Goal: Check status: Check status

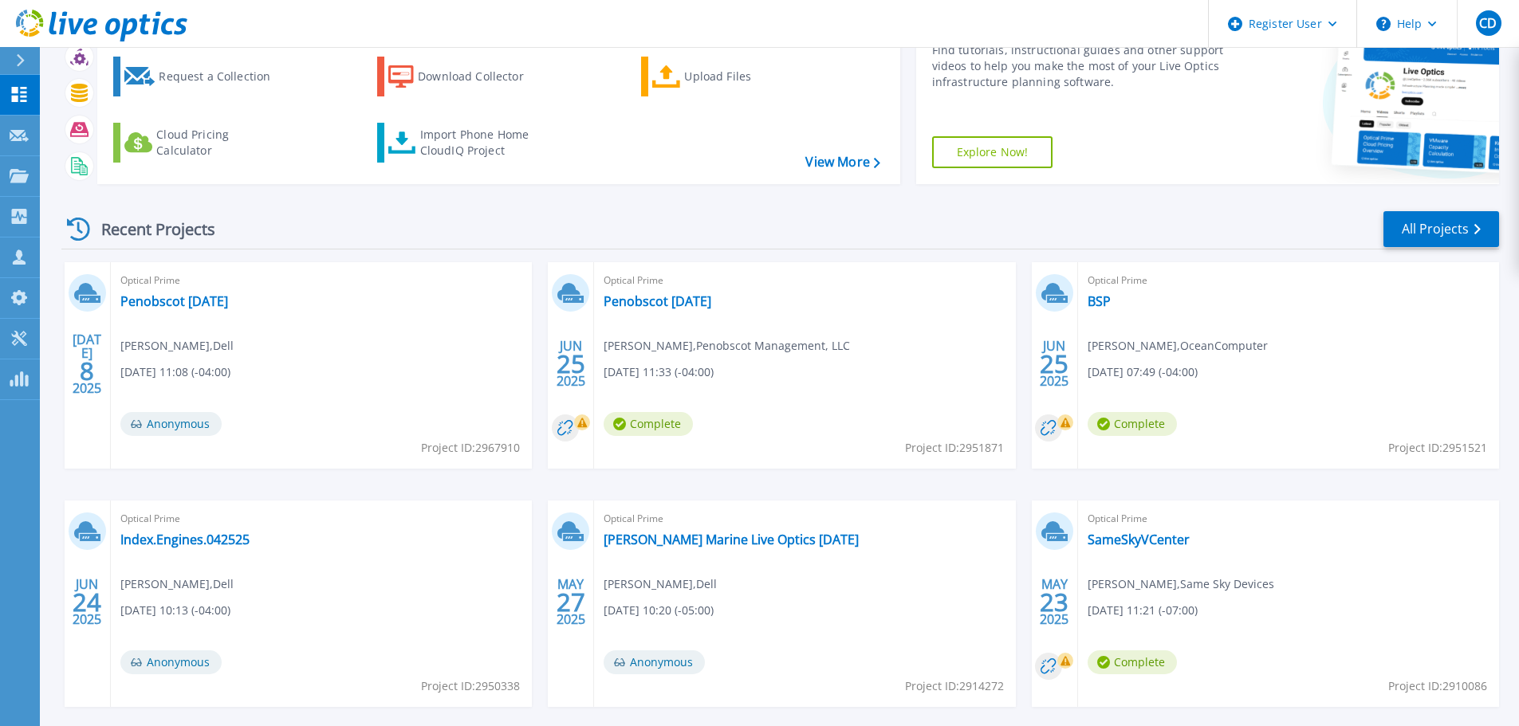
scroll to position [157, 0]
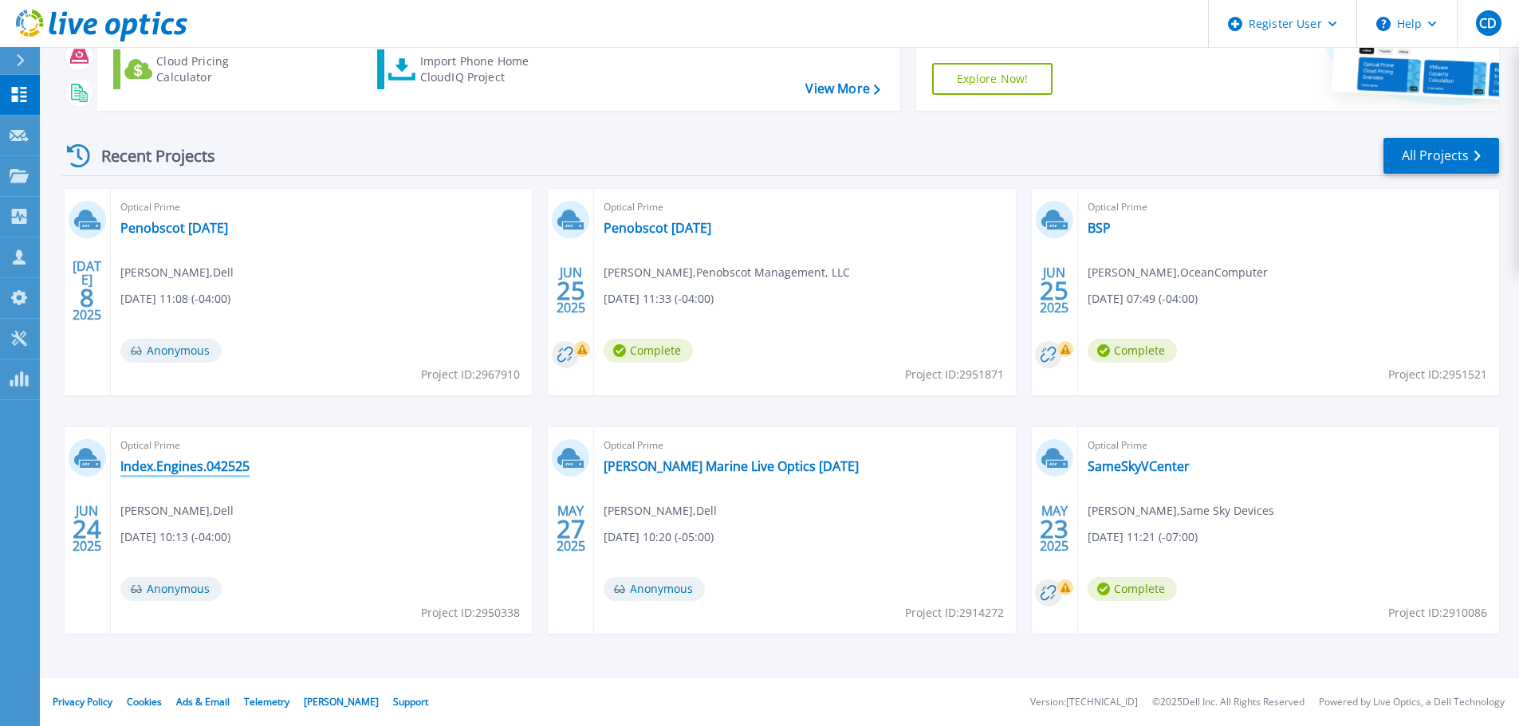
click at [222, 465] on link "Index.Engines.042525" at bounding box center [184, 467] width 129 height 16
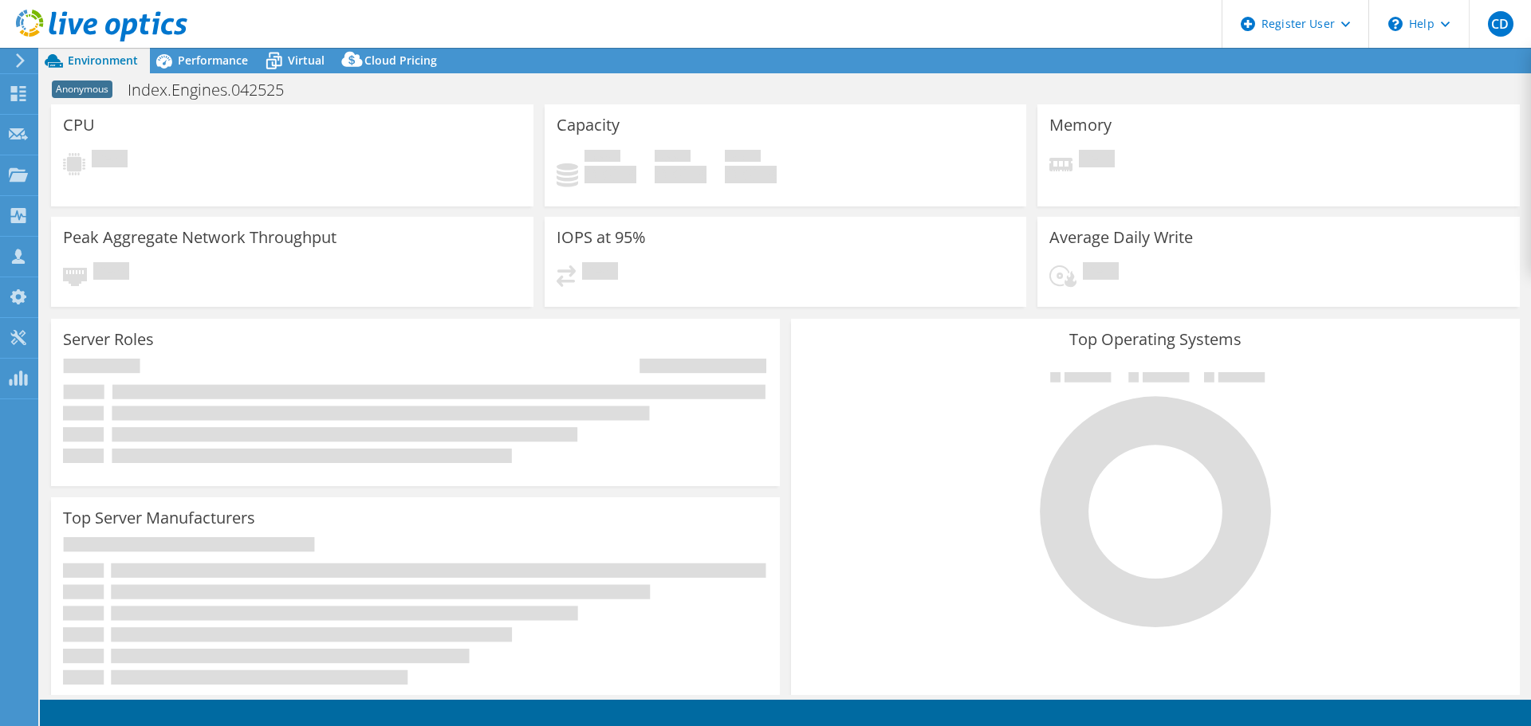
select select "USD"
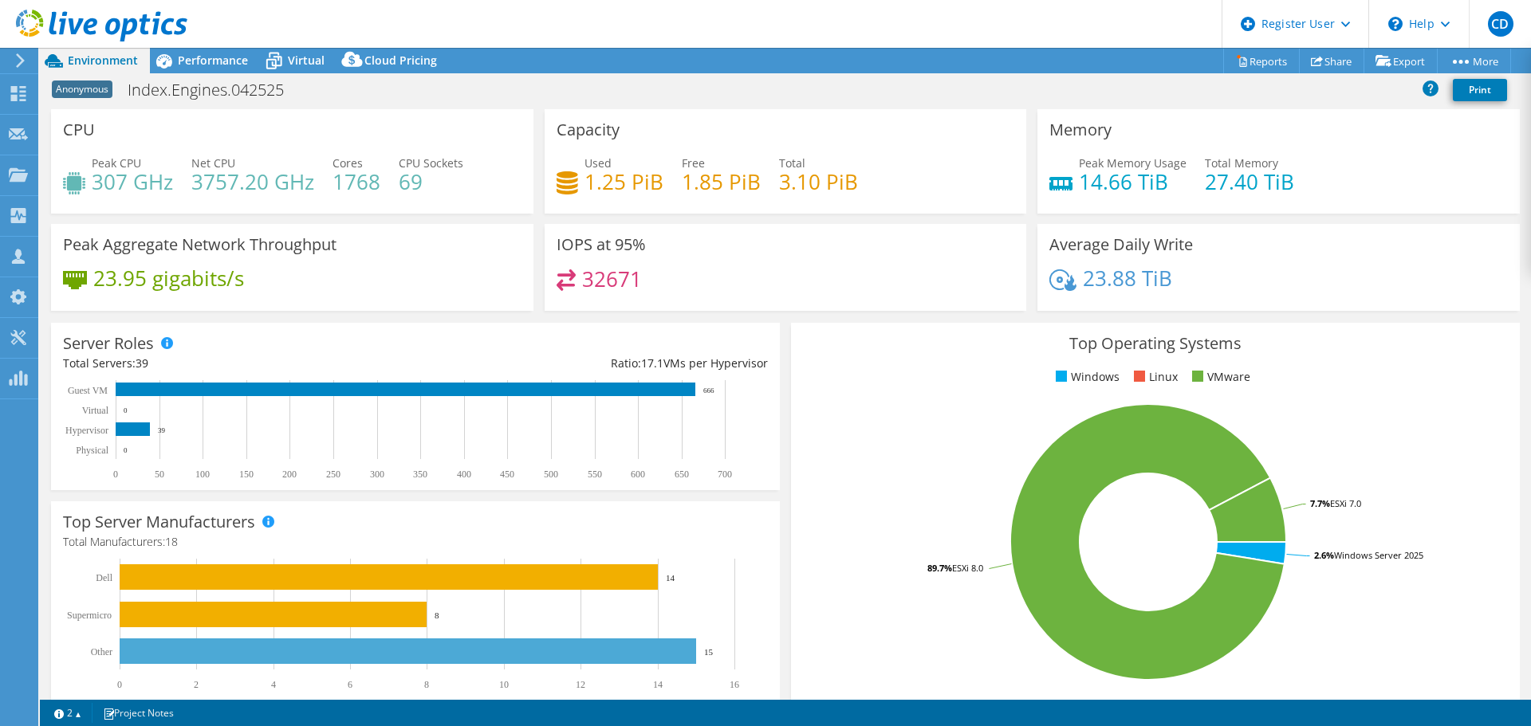
click at [785, 337] on div "Top Operating Systems Windows Linux VMware 2.6% Windows Server 2025 89.7% ESXi …" at bounding box center [1155, 513] width 740 height 393
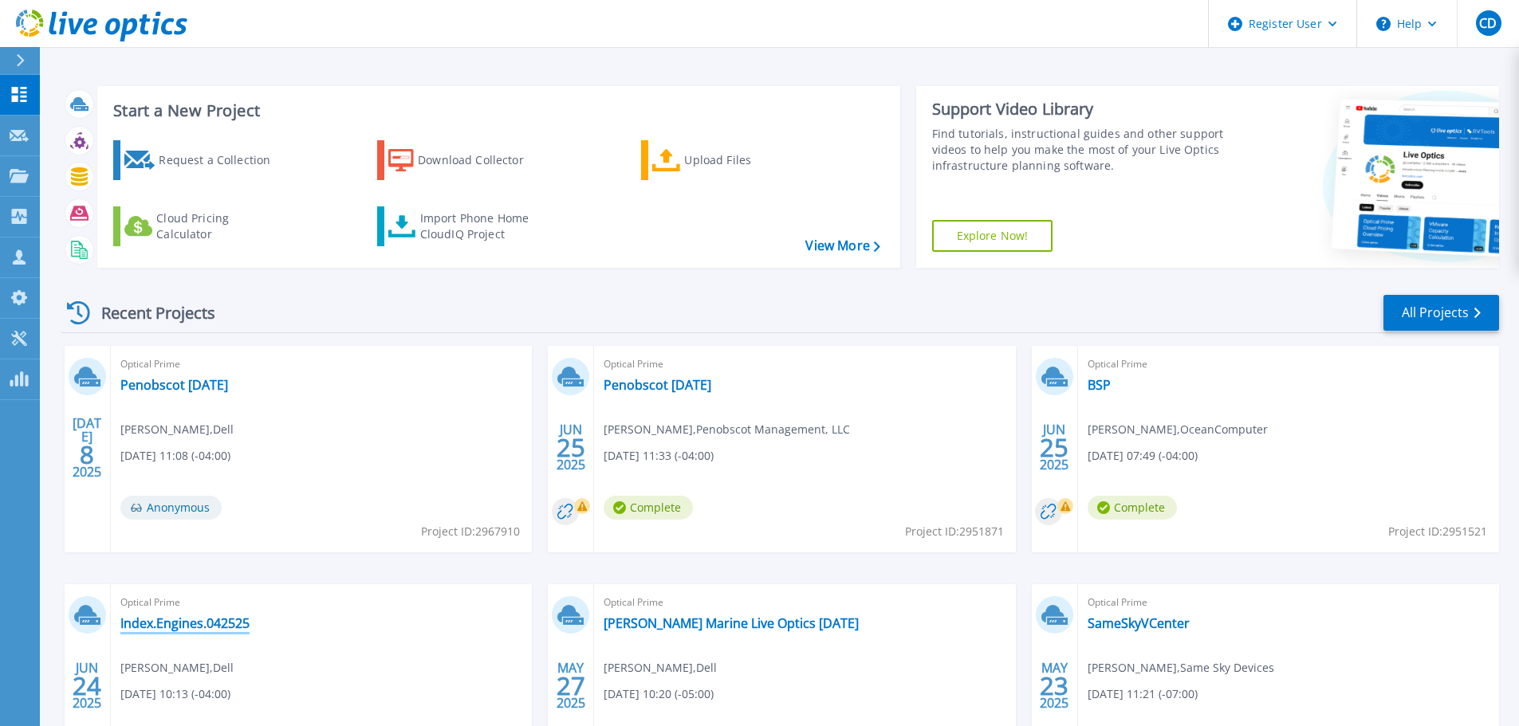
scroll to position [80, 0]
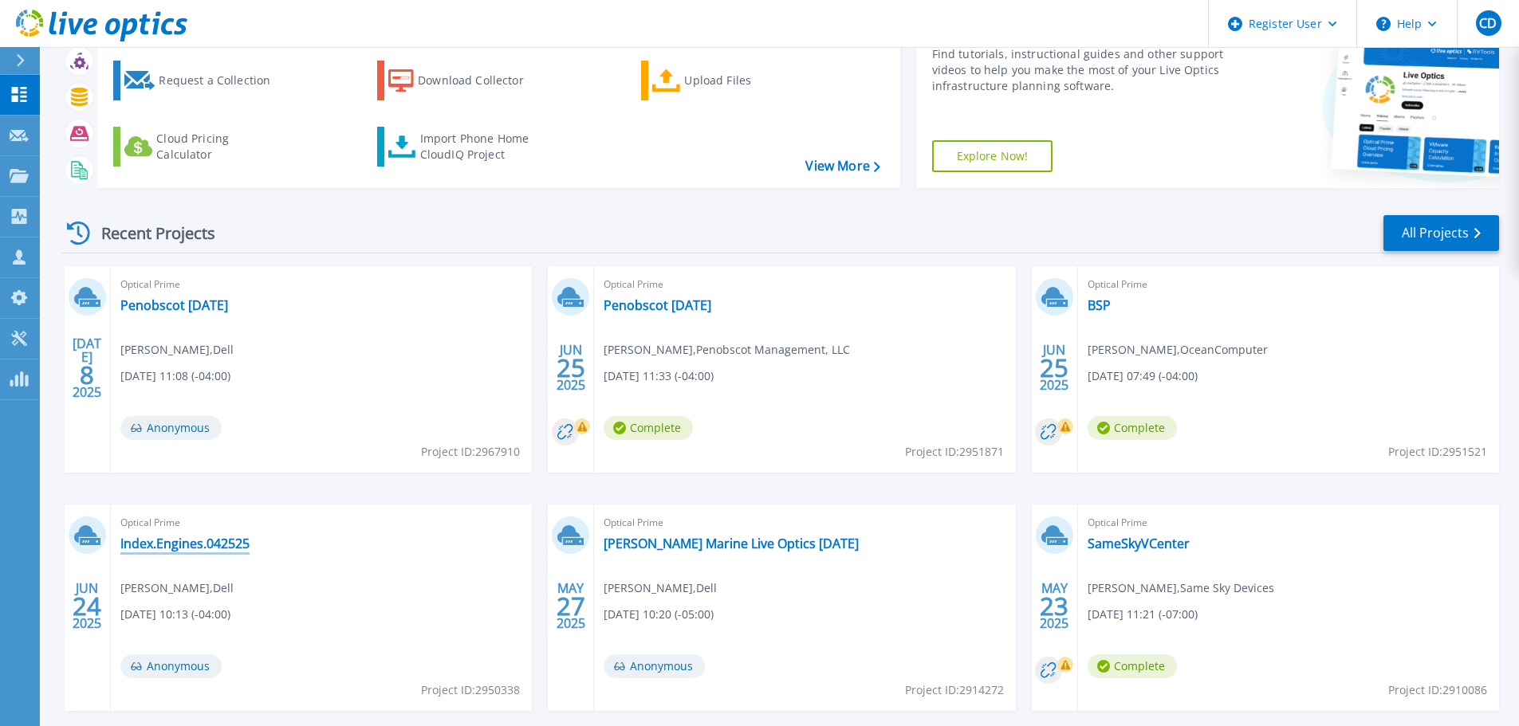
click at [229, 540] on link "Index.Engines.042525" at bounding box center [184, 544] width 129 height 16
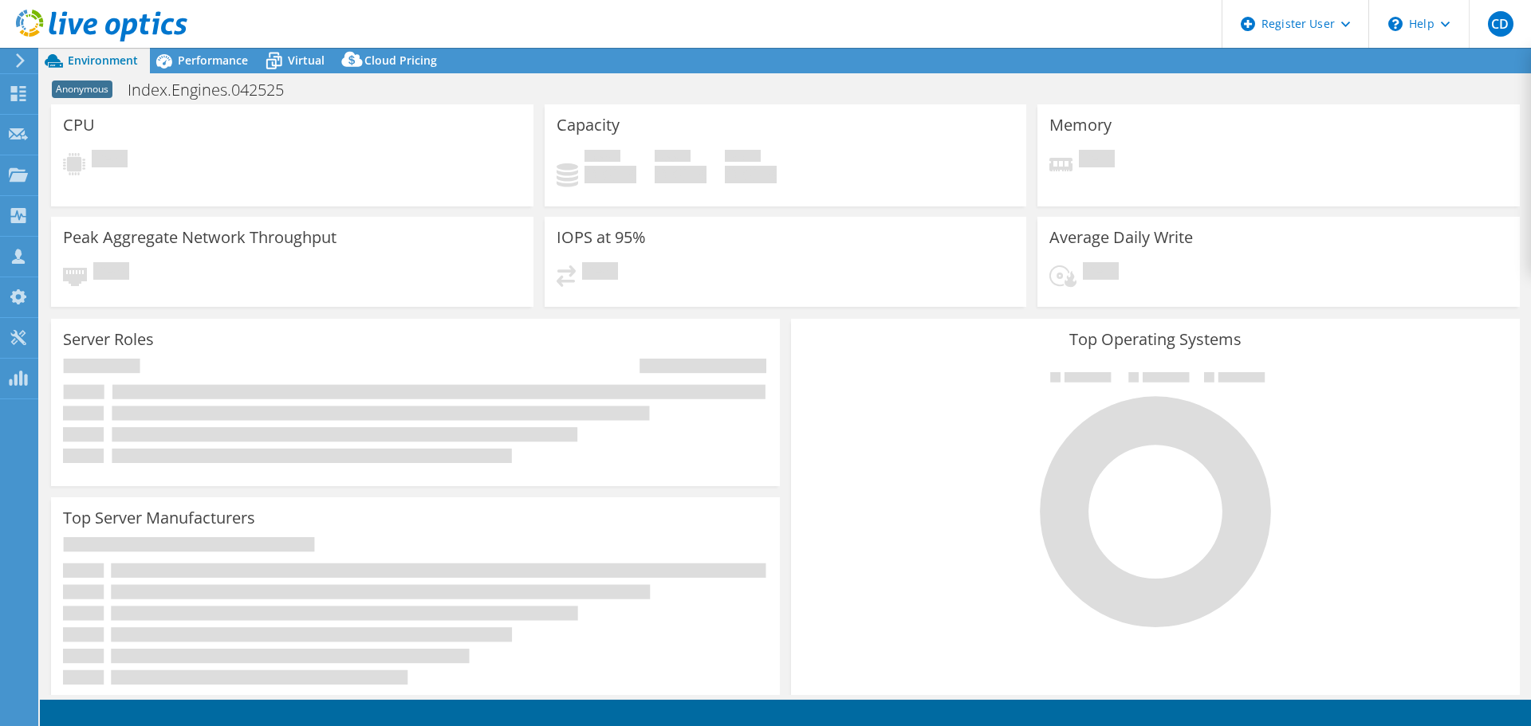
select select "USD"
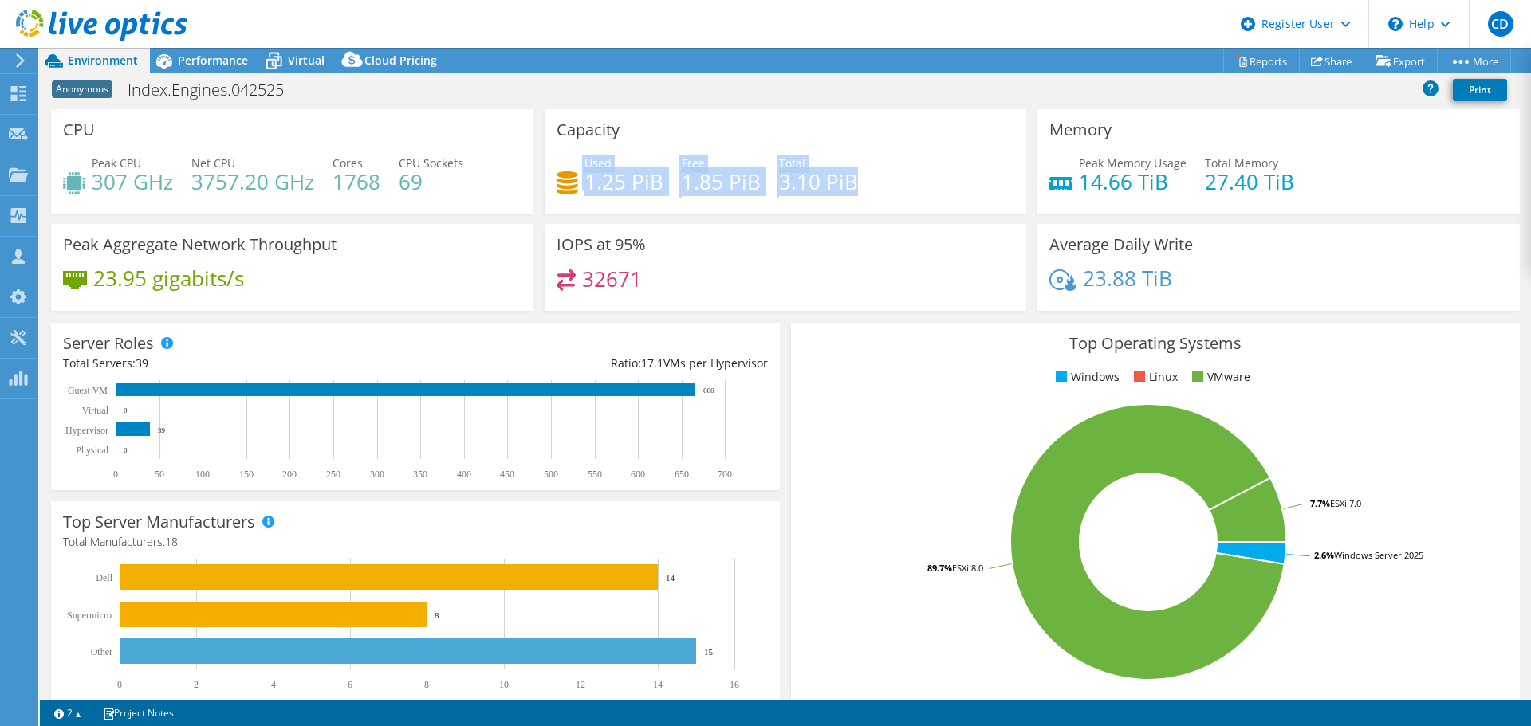
drag, startPoint x: 864, startPoint y: 180, endPoint x: 537, endPoint y: 163, distance: 327.4
click at [539, 163] on div "Capacity Used 1.25 PiB Free 1.85 PiB Total 3.10 PiB" at bounding box center [786, 161] width 494 height 104
